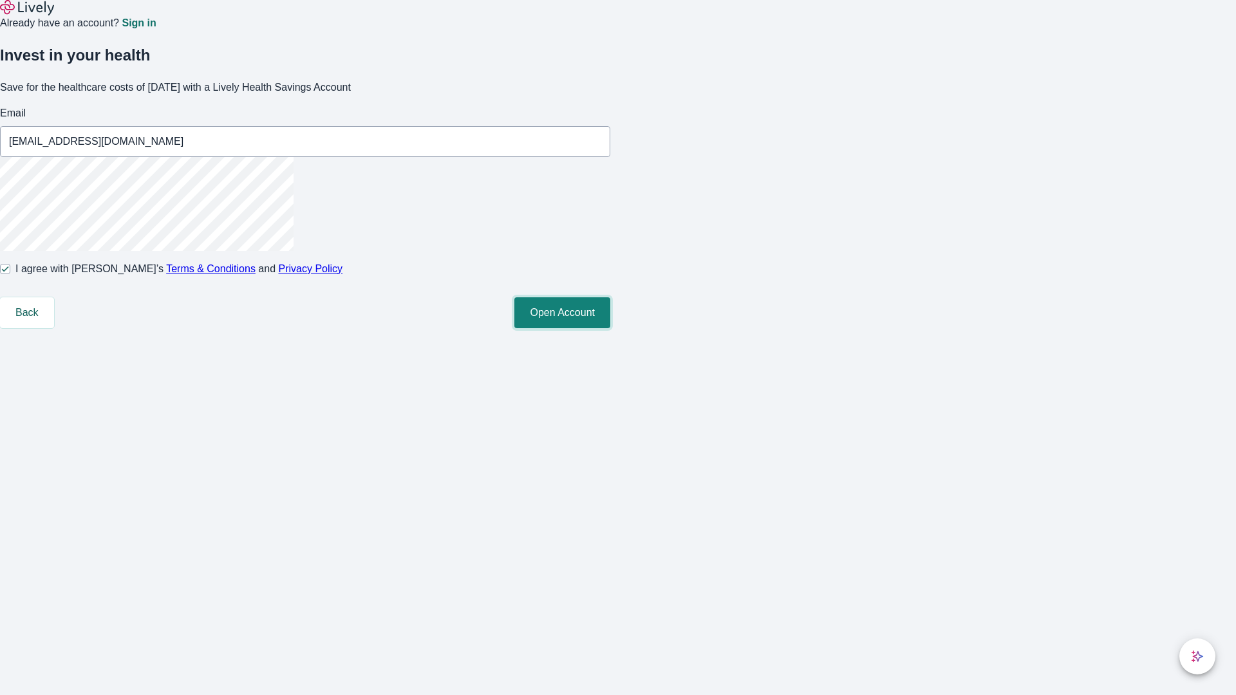
click at [610, 328] on button "Open Account" at bounding box center [562, 312] width 96 height 31
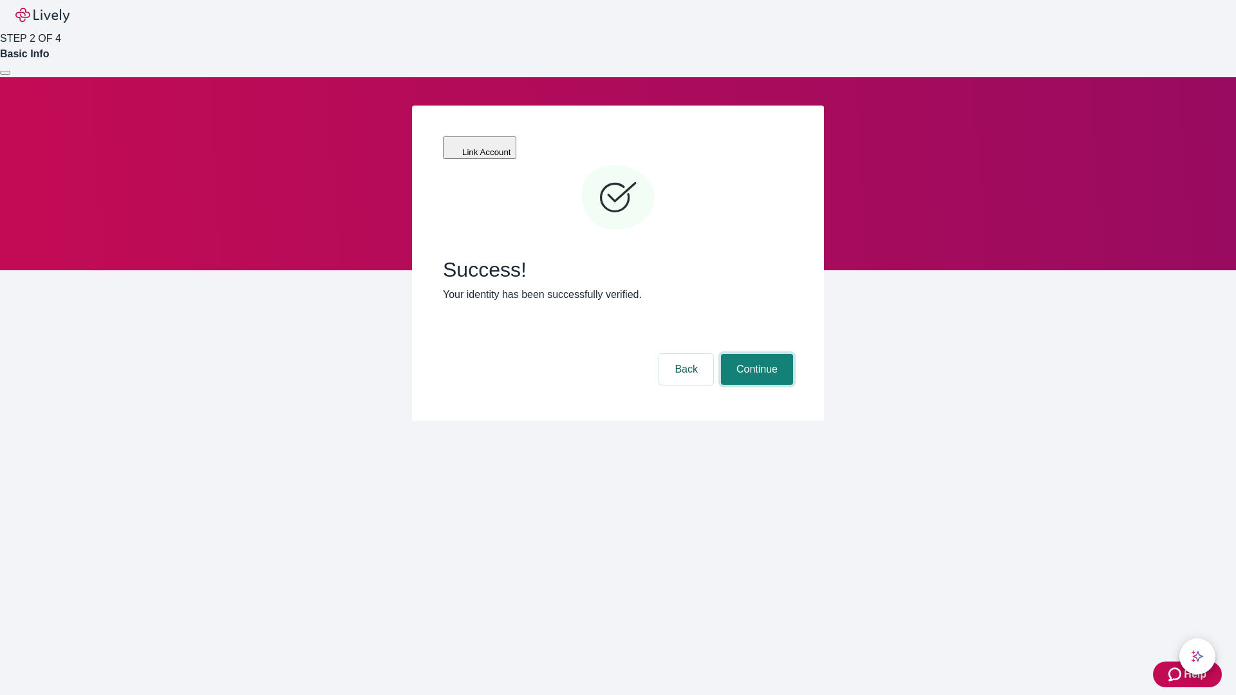
click at [755, 354] on button "Continue" at bounding box center [757, 369] width 72 height 31
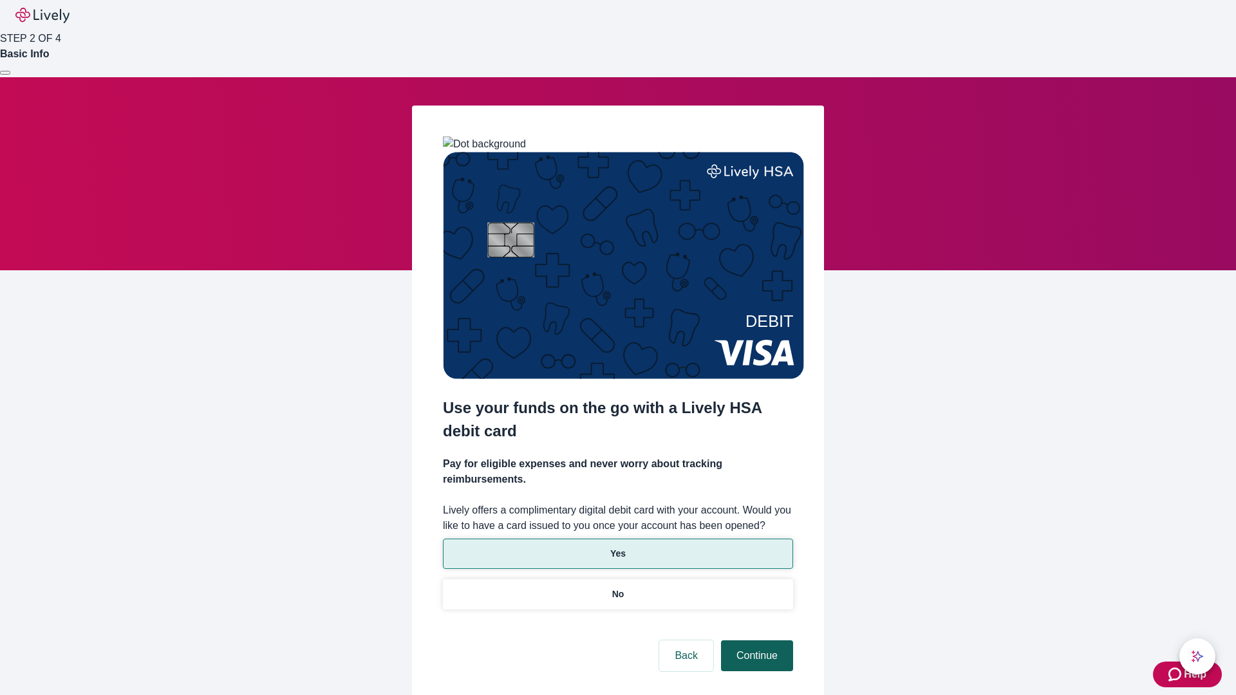
click at [617, 588] on p "No" at bounding box center [618, 595] width 12 height 14
click at [755, 640] on button "Continue" at bounding box center [757, 655] width 72 height 31
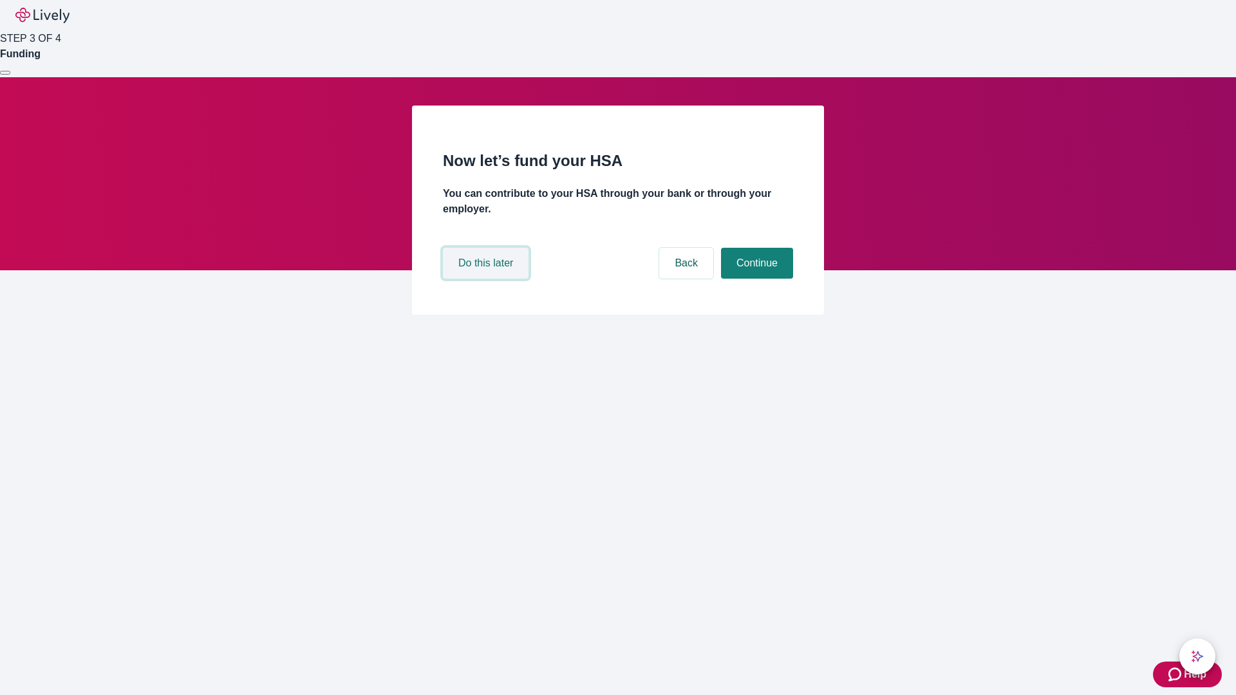
click at [487, 279] on button "Do this later" at bounding box center [486, 263] width 86 height 31
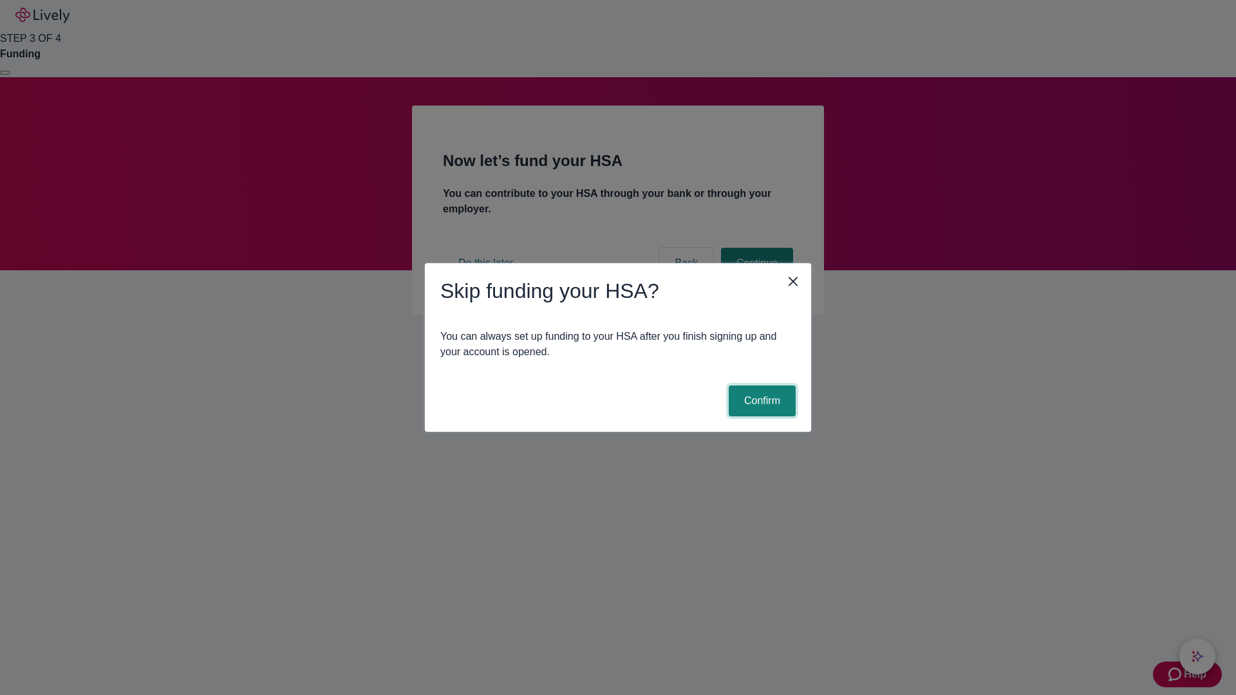
click at [760, 401] on button "Confirm" at bounding box center [761, 400] width 67 height 31
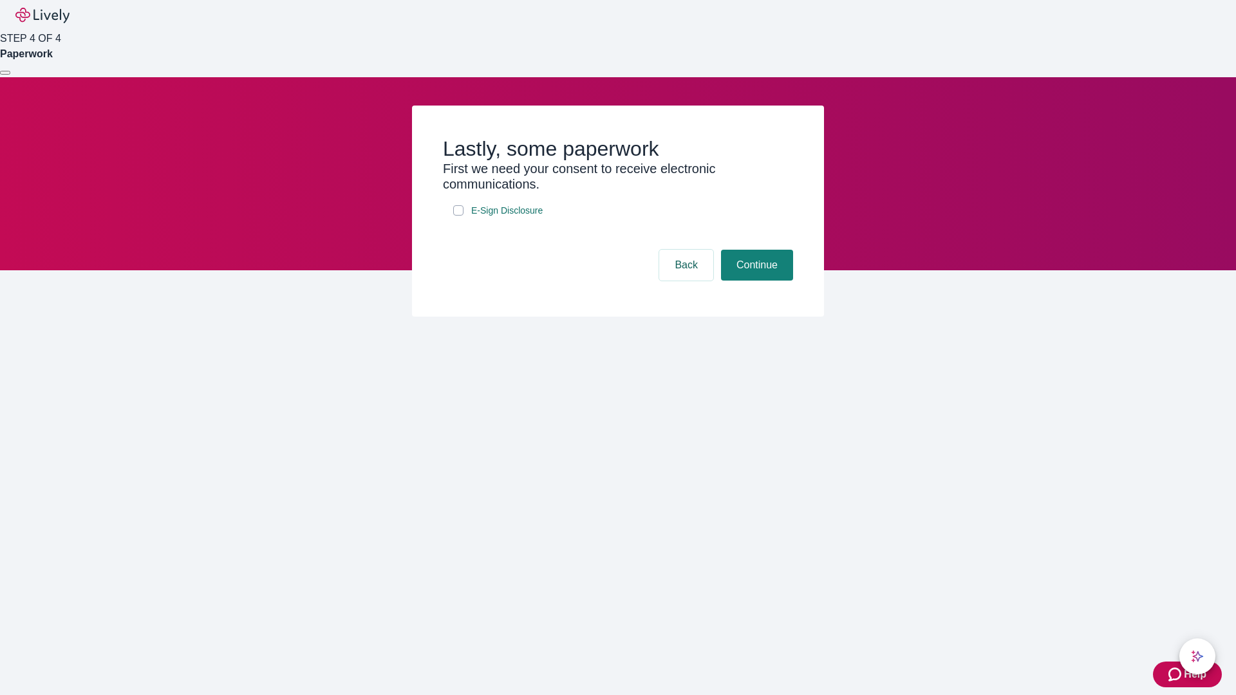
click at [458, 216] on input "E-Sign Disclosure" at bounding box center [458, 210] width 10 height 10
checkbox input "true"
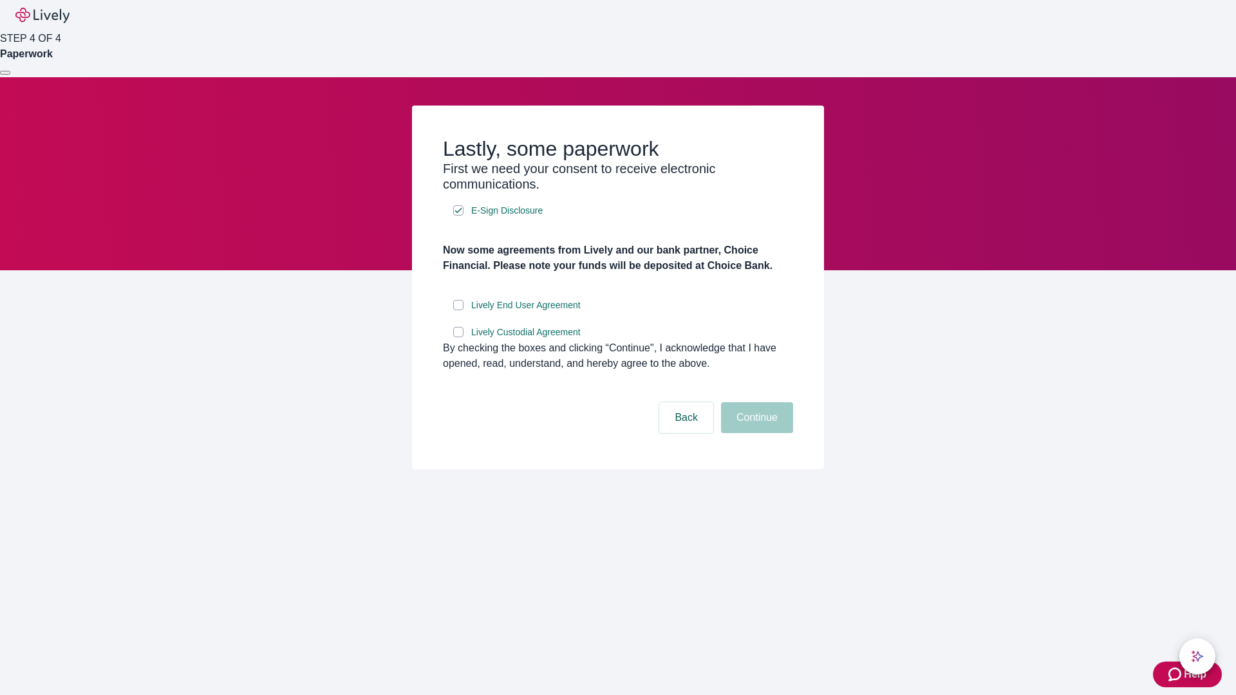
click at [458, 310] on input "Lively End User Agreement" at bounding box center [458, 305] width 10 height 10
checkbox input "true"
click at [458, 337] on input "Lively Custodial Agreement" at bounding box center [458, 332] width 10 height 10
checkbox input "true"
click at [755, 433] on button "Continue" at bounding box center [757, 417] width 72 height 31
